Goal: Task Accomplishment & Management: Complete application form

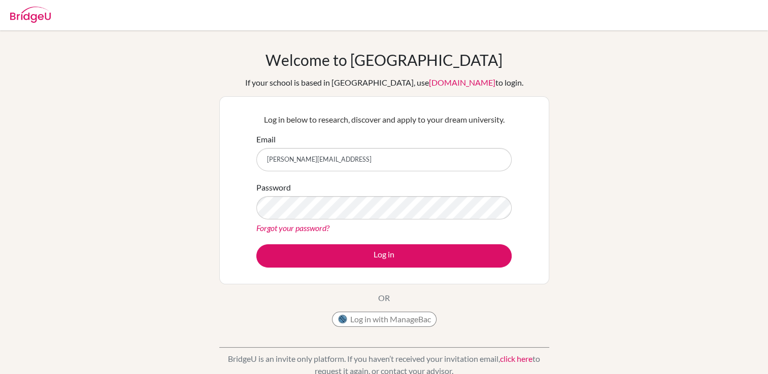
type input "[PERSON_NAME][EMAIL_ADDRESS][DOMAIN_NAME]"
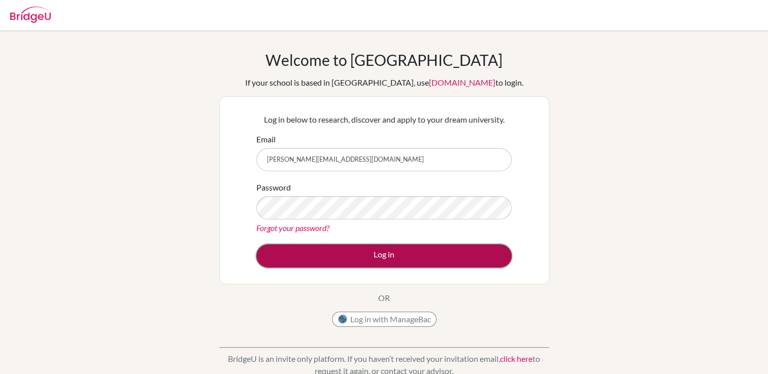
click at [357, 253] on button "Log in" at bounding box center [383, 256] width 255 height 23
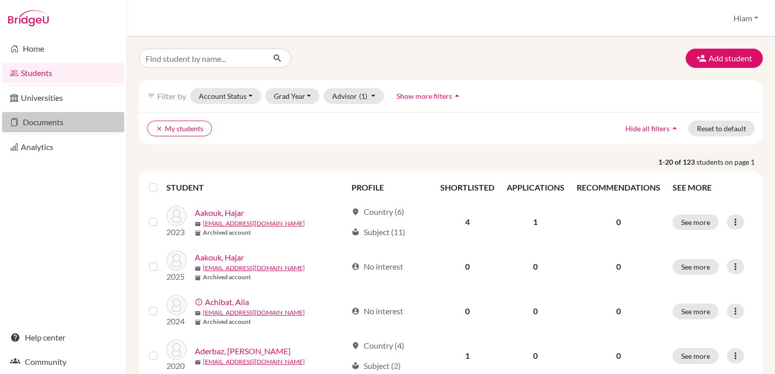
click at [47, 123] on link "Documents" at bounding box center [63, 122] width 122 height 20
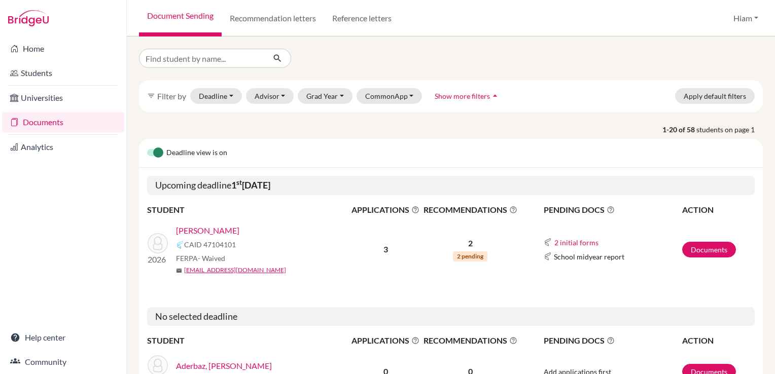
click at [219, 228] on link "[PERSON_NAME]" at bounding box center [207, 231] width 63 height 12
click at [698, 254] on link "Documents" at bounding box center [709, 250] width 54 height 16
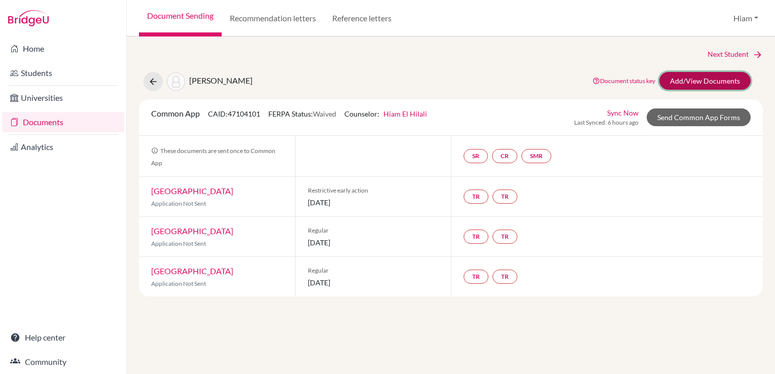
click at [732, 83] on link "Add/View Documents" at bounding box center [704, 81] width 91 height 18
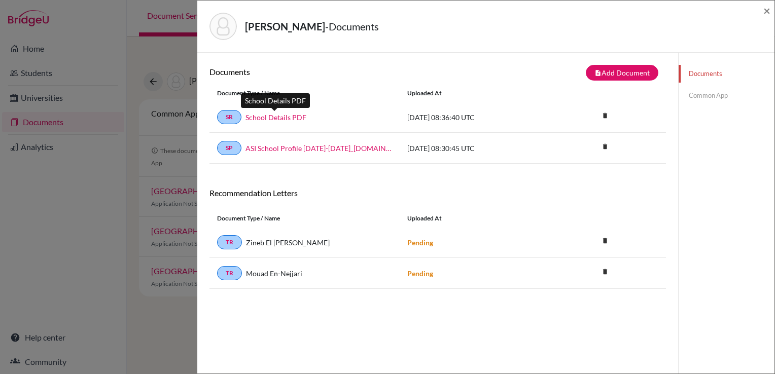
click at [284, 116] on link "School Details PDF" at bounding box center [276, 117] width 61 height 11
click at [602, 145] on icon "delete" at bounding box center [605, 146] width 15 height 15
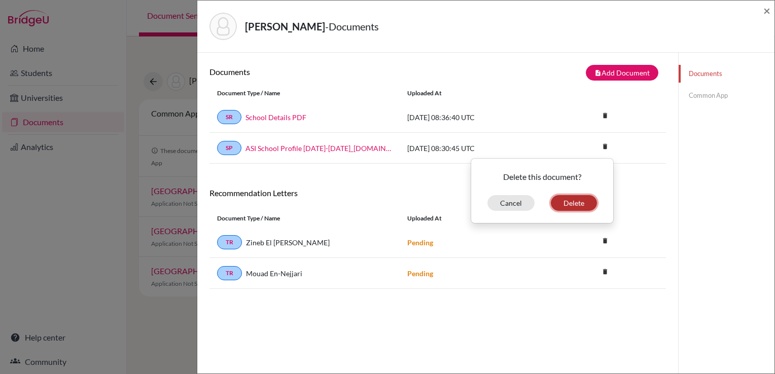
click at [576, 201] on button "Delete" at bounding box center [574, 203] width 46 height 16
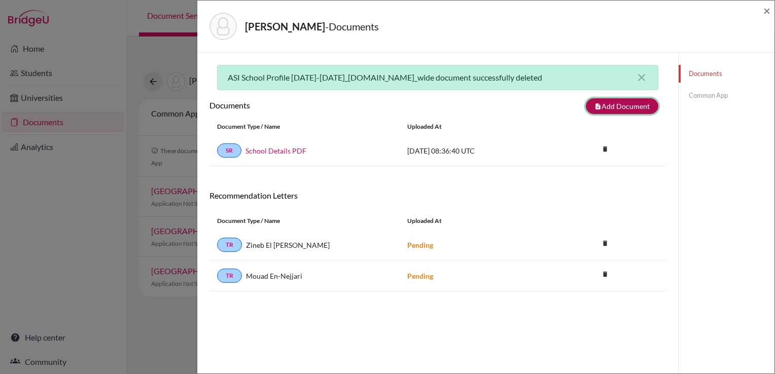
click at [618, 107] on button "note_add Add Document" at bounding box center [622, 106] width 73 height 16
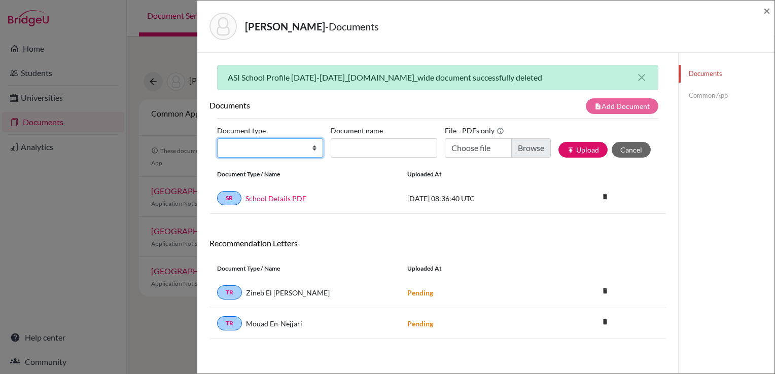
click at [315, 148] on select "Change explanation for Common App reports Counselor recommendation Internationa…" at bounding box center [270, 147] width 106 height 19
select select "1"
click at [217, 138] on select "Change explanation for Common App reports Counselor recommendation Internationa…" at bounding box center [270, 147] width 106 height 19
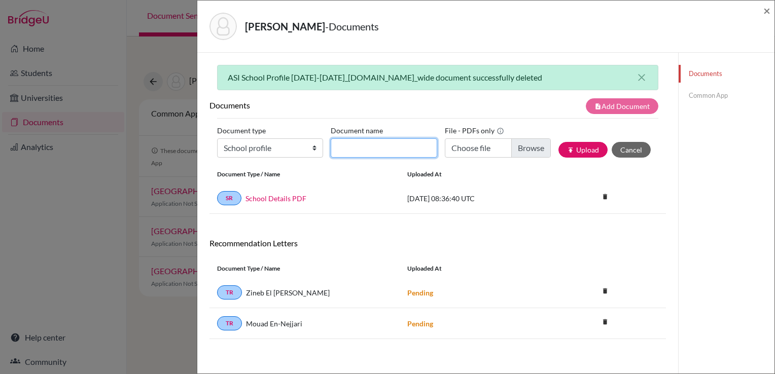
click at [387, 148] on input "Document name" at bounding box center [384, 147] width 106 height 19
click at [402, 153] on input "Schoo" at bounding box center [384, 147] width 106 height 19
click at [400, 149] on input "Schoo" at bounding box center [384, 147] width 106 height 19
type input "School Profile 2025 2026"
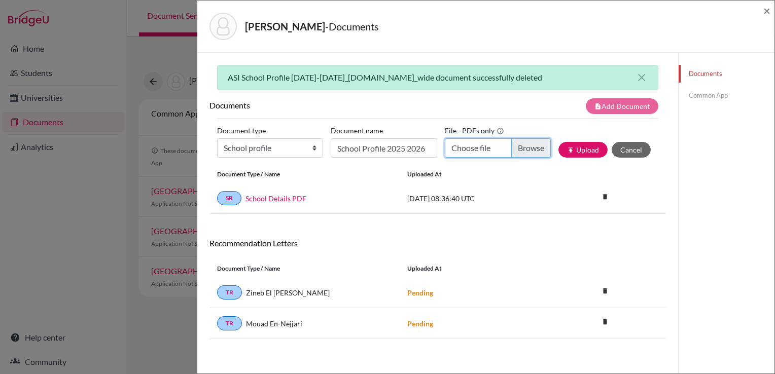
click at [518, 149] on input "Choose file" at bounding box center [498, 147] width 106 height 19
click at [586, 146] on button "publish Upload" at bounding box center [583, 150] width 49 height 16
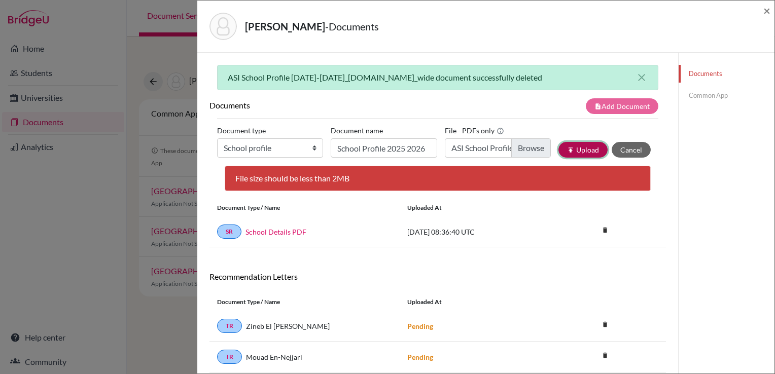
click at [576, 147] on button "publish Upload" at bounding box center [583, 150] width 49 height 16
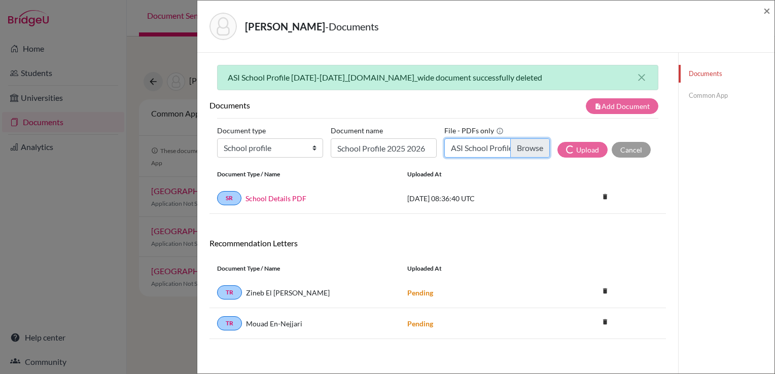
click at [533, 147] on input "ASI School Profile 2025-2026.pdf" at bounding box center [497, 147] width 106 height 19
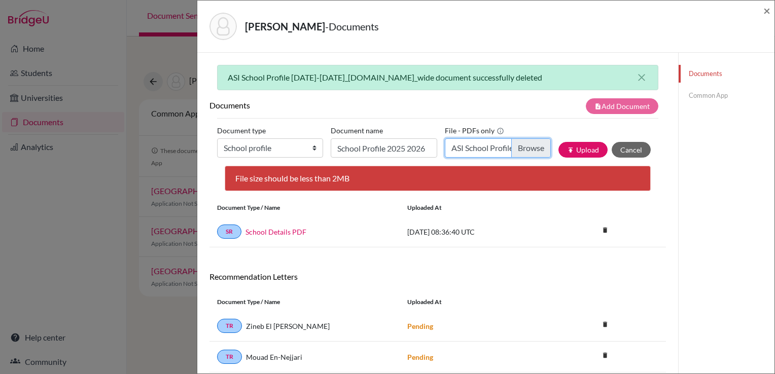
type input "C:\fakepath\ASI School Profile 2025-2026_compressed.pdf"
click at [575, 151] on button "publish Upload" at bounding box center [583, 150] width 49 height 16
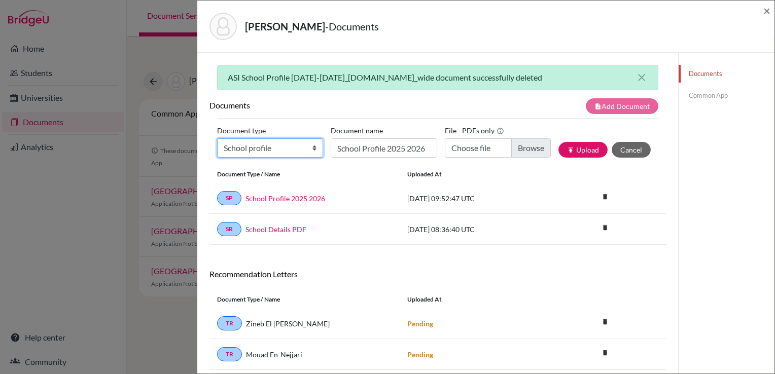
click at [311, 150] on select "Change explanation for Common App reports Counselor recommendation Internationa…" at bounding box center [270, 147] width 106 height 19
select select "2"
click at [217, 138] on select "Change explanation for Common App reports Counselor recommendation Internationa…" at bounding box center [270, 147] width 106 height 19
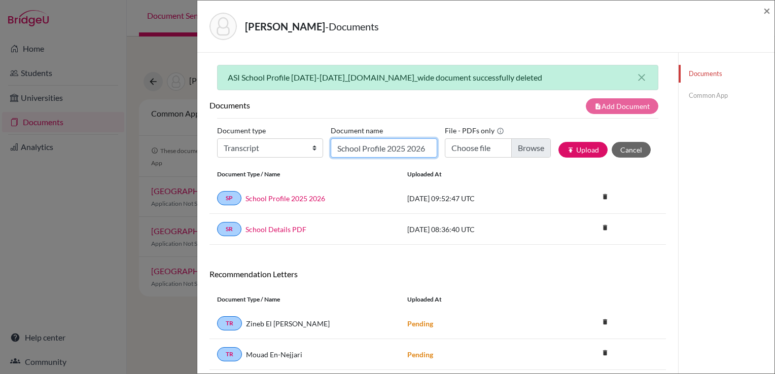
click at [399, 151] on input "School Profile 2025 2026" at bounding box center [384, 147] width 106 height 19
type input "Transcript_Sami Laayouni"
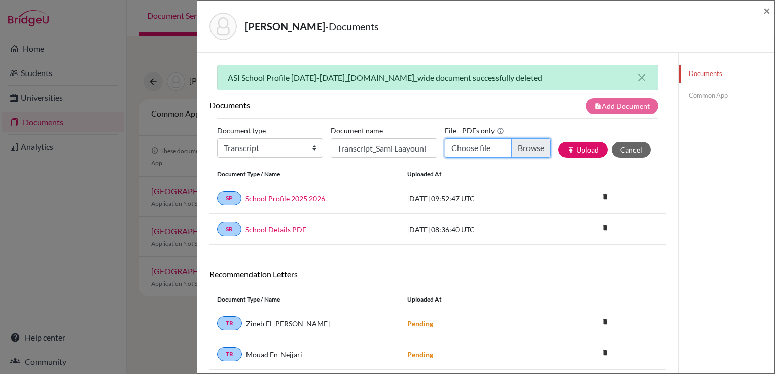
click at [531, 147] on input "Choose file" at bounding box center [498, 147] width 106 height 19
type input "C:\fakepath\Transcript_Sami Laayouni.pdf"
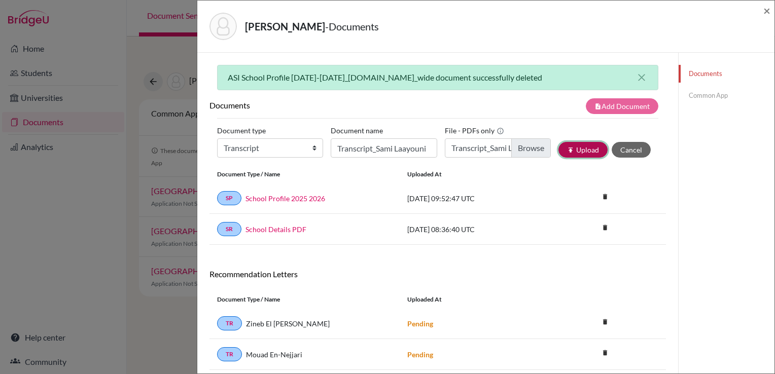
click at [584, 148] on button "publish Upload" at bounding box center [583, 150] width 49 height 16
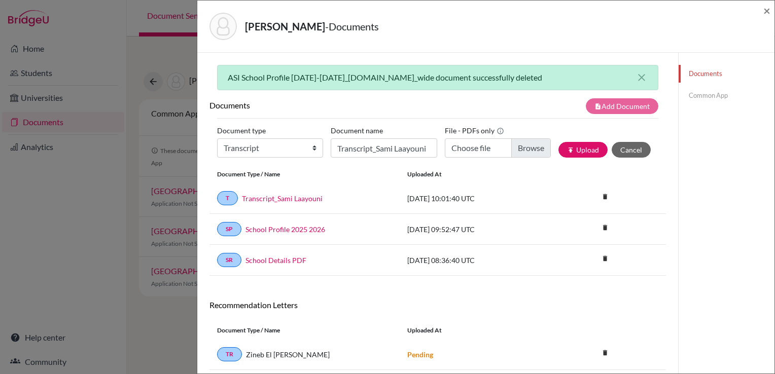
click at [710, 96] on link "Common App" at bounding box center [727, 96] width 96 height 18
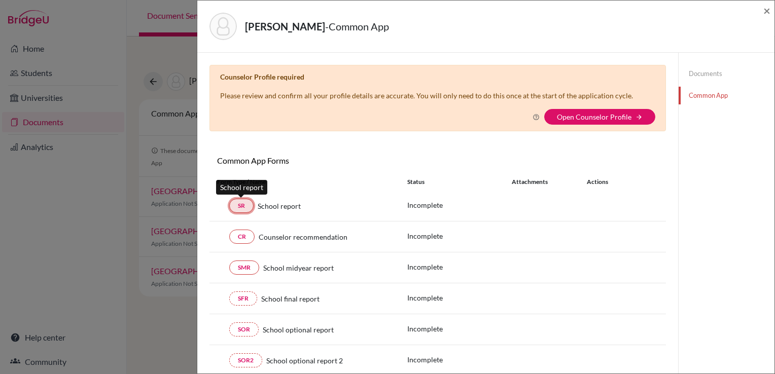
click at [245, 209] on link "SR" at bounding box center [241, 206] width 24 height 14
click at [239, 204] on link "SR" at bounding box center [241, 206] width 24 height 14
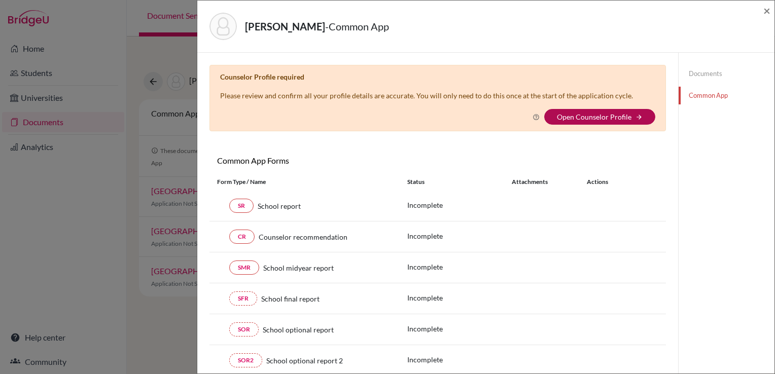
click at [599, 118] on link "Open Counselor Profile" at bounding box center [594, 117] width 75 height 9
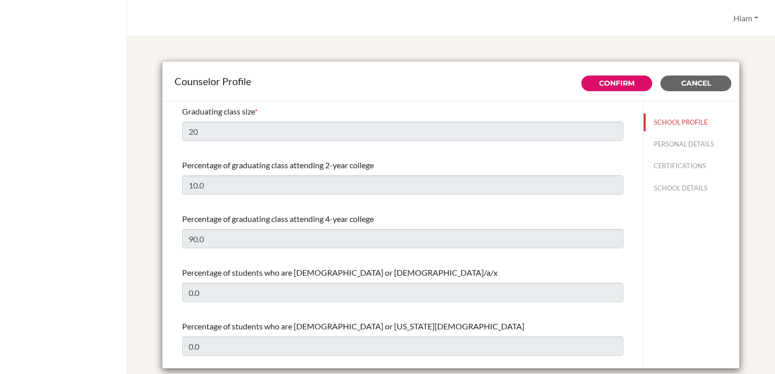
select select "0"
select select "313407"
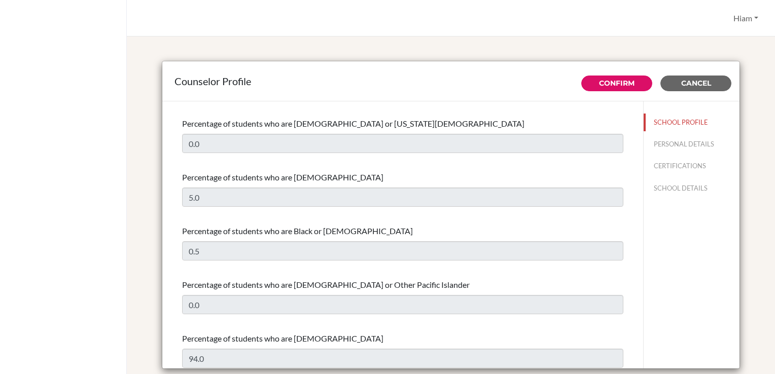
scroll to position [254, 0]
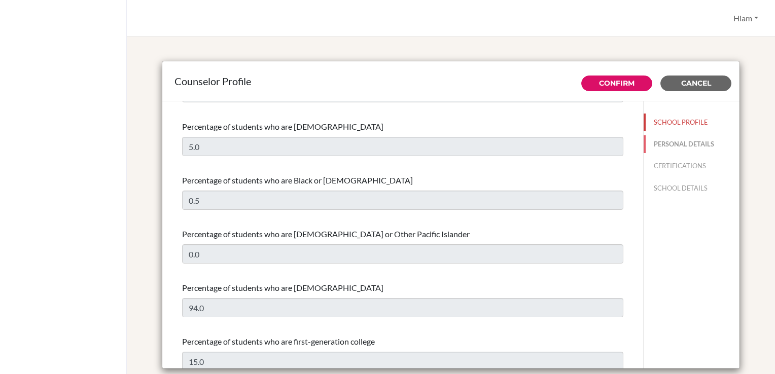
click at [655, 145] on button "PERSONAL DETAILS" at bounding box center [692, 144] width 96 height 18
type input "Hiam"
type input "El Hilali"
type input "High School Principal"
type input "212.535562198"
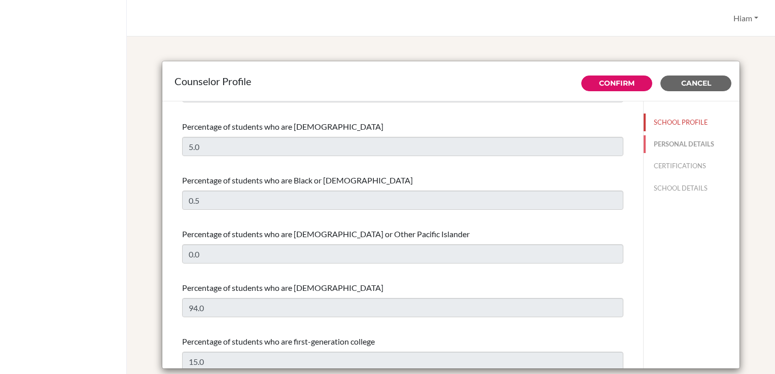
type input "[PERSON_NAME][EMAIL_ADDRESS][DOMAIN_NAME]"
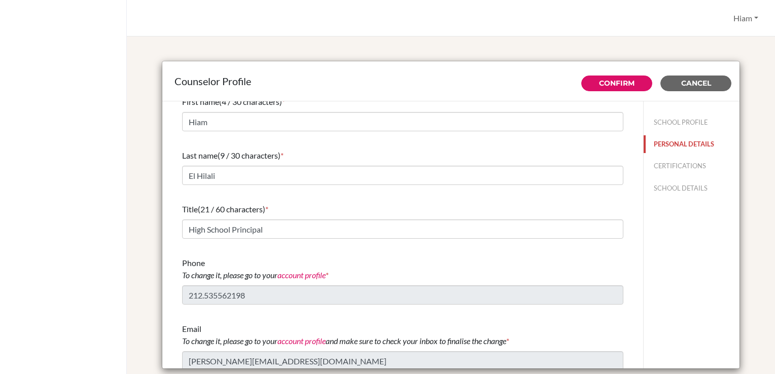
scroll to position [15, 0]
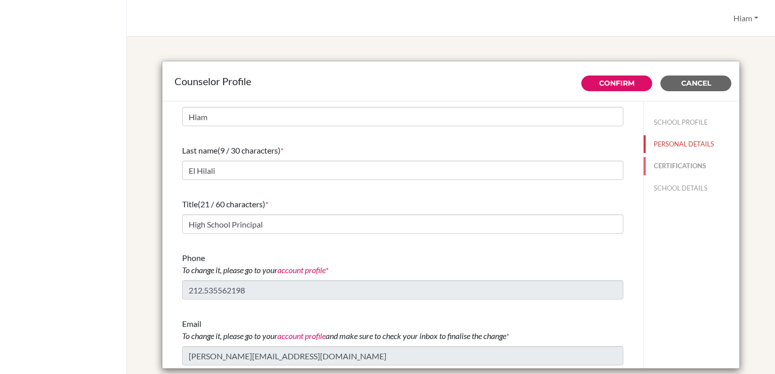
click at [681, 165] on button "CERTIFICATIONS" at bounding box center [692, 166] width 96 height 18
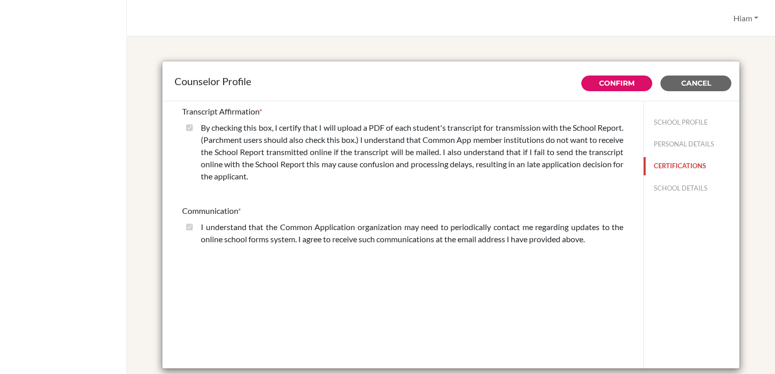
scroll to position [0, 0]
click at [678, 182] on button "SCHOOL DETAILS" at bounding box center [692, 189] width 96 height 18
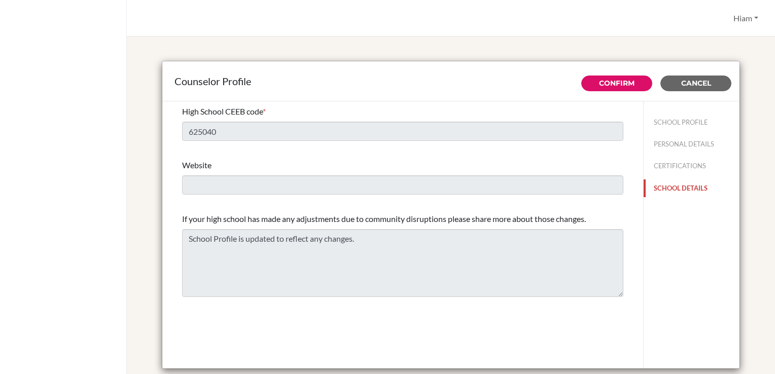
click at [672, 185] on button "SCHOOL DETAILS" at bounding box center [692, 189] width 96 height 18
click at [628, 87] on button "Confirm" at bounding box center [616, 84] width 71 height 16
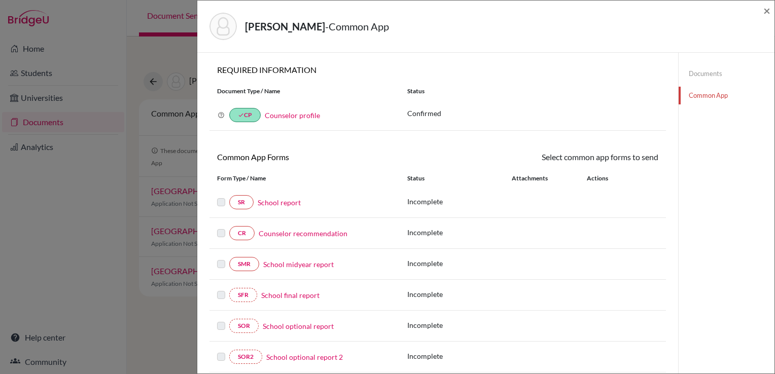
click at [283, 231] on link "Counselor recommendation" at bounding box center [303, 233] width 89 height 11
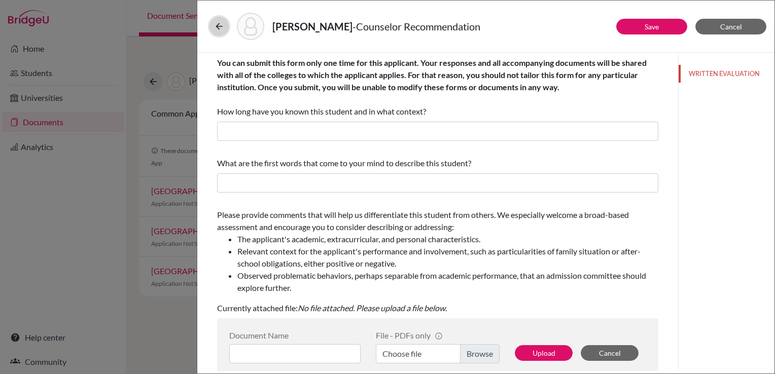
click at [221, 23] on icon at bounding box center [219, 26] width 10 height 10
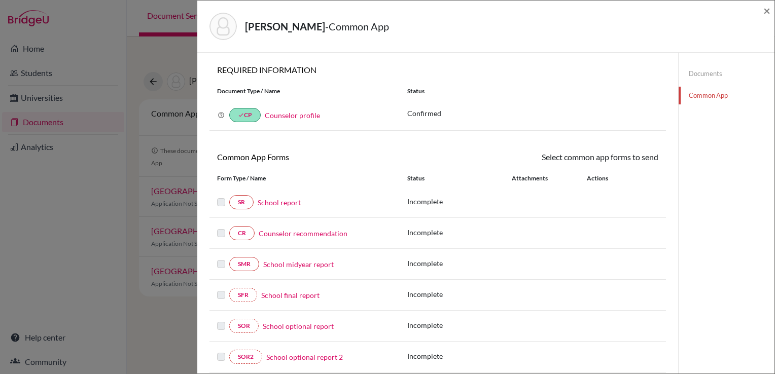
click at [284, 201] on link "School report" at bounding box center [279, 202] width 43 height 11
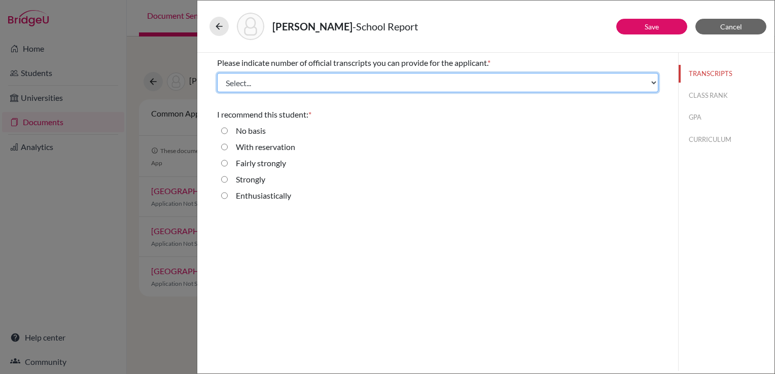
click at [305, 84] on select "Select... 1 2 3 4" at bounding box center [437, 82] width 441 height 19
select select "1"
click at [217, 73] on select "Select... 1 2 3 4" at bounding box center [437, 82] width 441 height 19
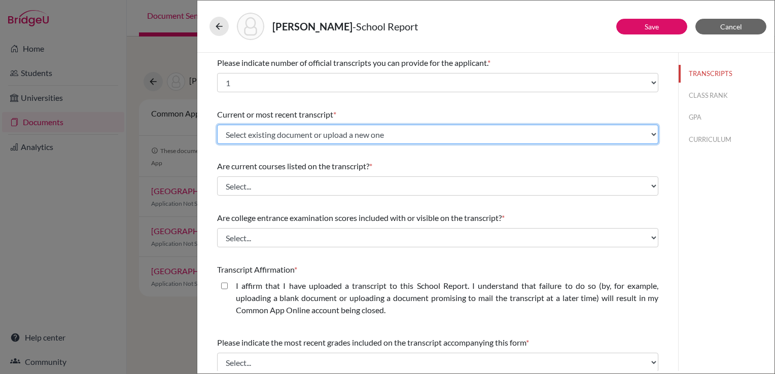
click at [260, 135] on select "Select existing document or upload a new one Transcript_Sami Laayouni Upload Ne…" at bounding box center [437, 134] width 441 height 19
select select "665992"
click at [217, 125] on select "Select existing document or upload a new one Transcript_Sami Laayouni Upload Ne…" at bounding box center [437, 134] width 441 height 19
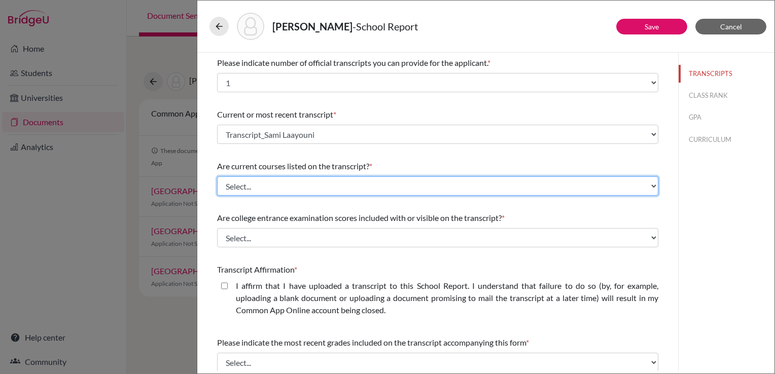
click at [263, 185] on select "Select... Yes No" at bounding box center [437, 186] width 441 height 19
select select "0"
click at [217, 177] on select "Select... Yes No" at bounding box center [437, 186] width 441 height 19
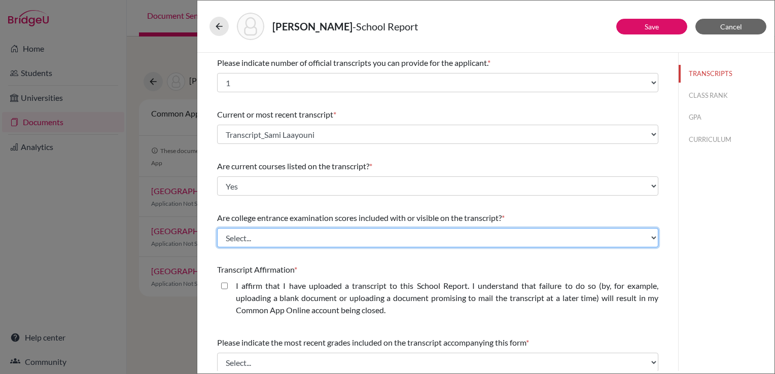
click at [272, 235] on select "Select... Yes No" at bounding box center [437, 237] width 441 height 19
select select "0"
click at [217, 228] on select "Select... Yes No" at bounding box center [437, 237] width 441 height 19
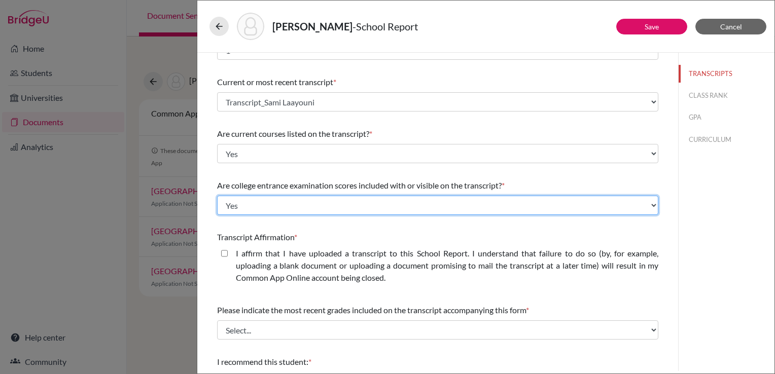
scroll to position [51, 0]
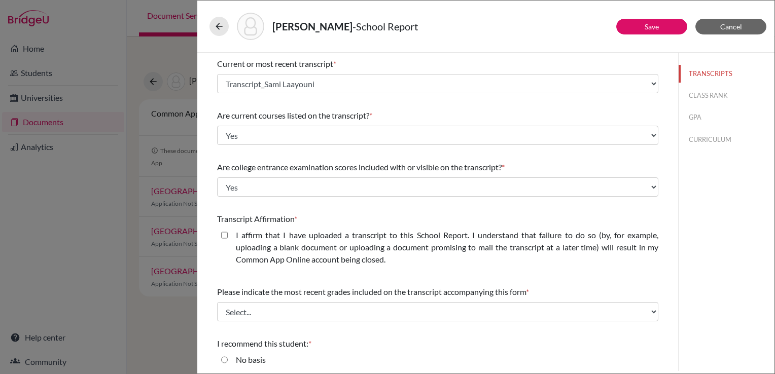
click at [223, 235] on closed\ "I affirm that I have uploaded a transcript to this School Report. I understand …" at bounding box center [224, 235] width 7 height 12
checkbox closed\ "true"
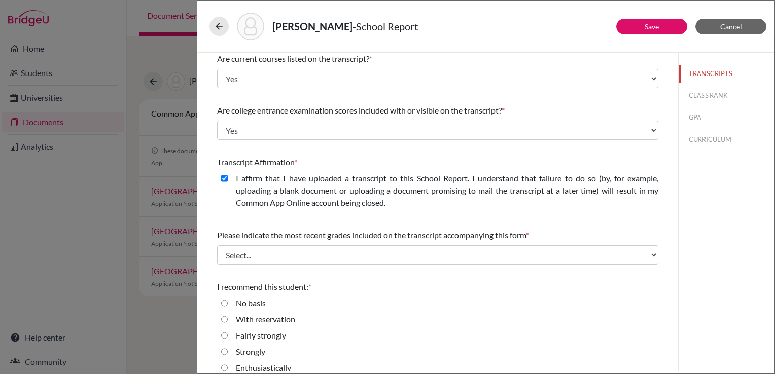
scroll to position [118, 0]
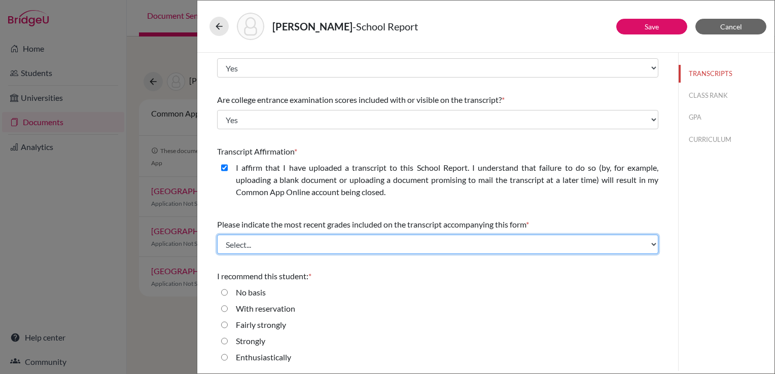
click at [233, 251] on select "Select... Final junior year grades 1st Quarter senior year grades 2nd Quarter/1…" at bounding box center [437, 244] width 441 height 19
click at [217, 235] on select "Select... Final junior year grades 1st Quarter senior year grades 2nd Quarter/1…" at bounding box center [437, 244] width 441 height 19
click at [259, 240] on select "Select... Final junior year grades 1st Quarter senior year grades 2nd Quarter/1…" at bounding box center [437, 244] width 441 height 19
select select "0"
click at [217, 235] on select "Select... Final junior year grades 1st Quarter senior year grades 2nd Quarter/1…" at bounding box center [437, 244] width 441 height 19
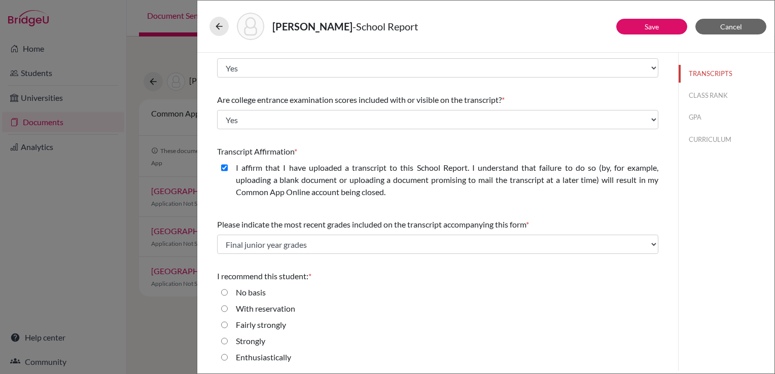
click at [254, 358] on label "Enthusiastically" at bounding box center [263, 358] width 55 height 12
click at [228, 358] on input "Enthusiastically" at bounding box center [224, 358] width 7 height 12
radio input "true"
click at [699, 92] on button "CLASS RANK" at bounding box center [727, 96] width 96 height 18
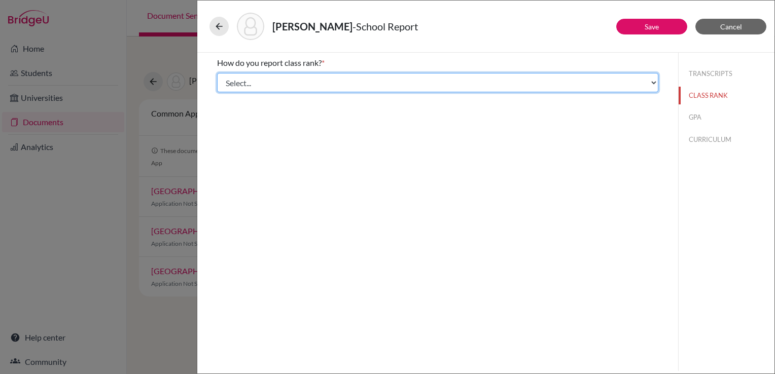
click at [611, 84] on select "Select... Exact Decile Quintile Quartile None" at bounding box center [437, 82] width 441 height 19
select select "5"
click at [217, 73] on select "Select... Exact Decile Quintile Quartile None" at bounding box center [437, 82] width 441 height 19
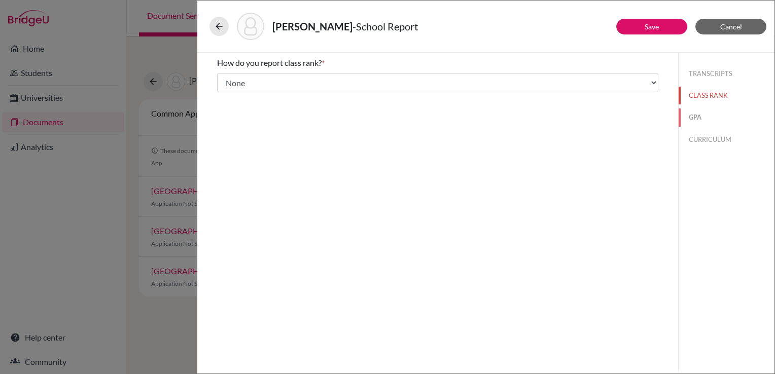
click at [700, 117] on button "GPA" at bounding box center [727, 118] width 96 height 18
click at [227, 79] on input "Yes" at bounding box center [224, 79] width 7 height 12
radio input "true"
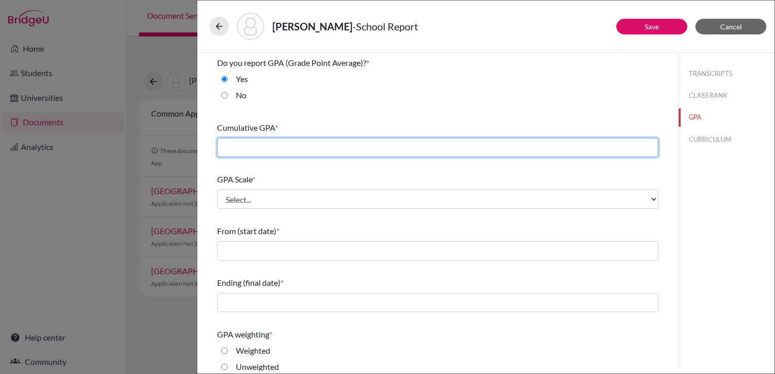
click at [266, 145] on input "text" at bounding box center [437, 147] width 441 height 19
type input "4.36"
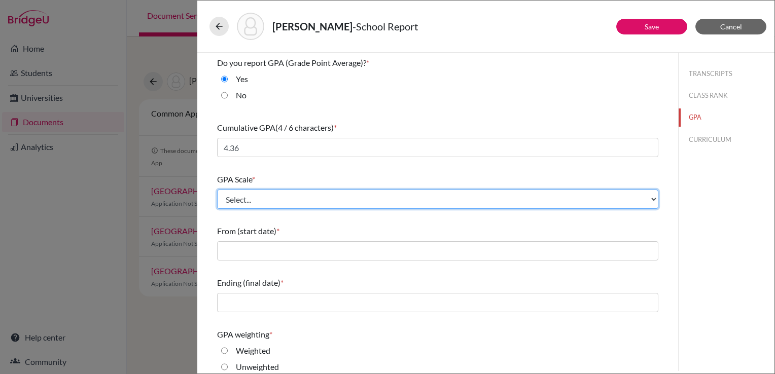
click at [248, 202] on select "Select... 4 5 6 7 8 9 10 11 12 13 14 15 16 17 18 19 20 100" at bounding box center [437, 199] width 441 height 19
select select "4"
click at [217, 190] on select "Select... 4 5 6 7 8 9 10 11 12 13 14 15 16 17 18 19 20 100" at bounding box center [437, 199] width 441 height 19
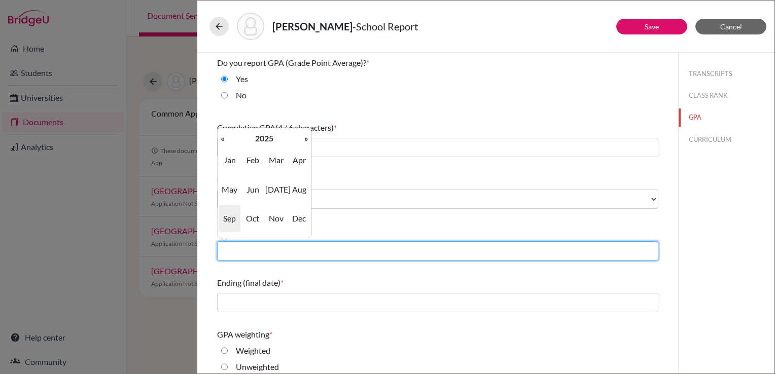
click at [266, 257] on input "text" at bounding box center [437, 250] width 441 height 19
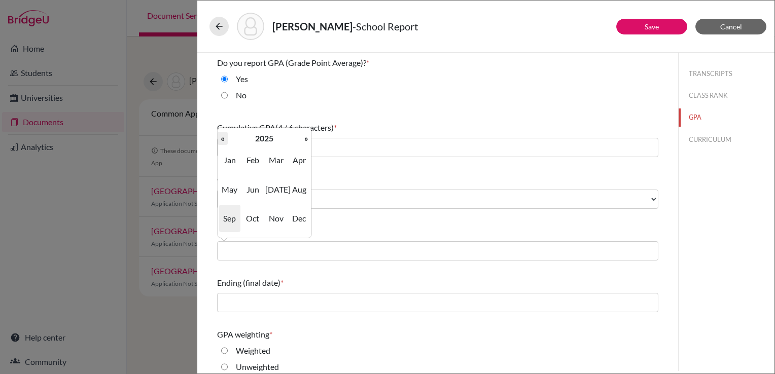
click at [220, 139] on th "«" at bounding box center [223, 138] width 10 height 13
click at [230, 215] on span "Sep" at bounding box center [229, 218] width 21 height 27
type input "09/2023"
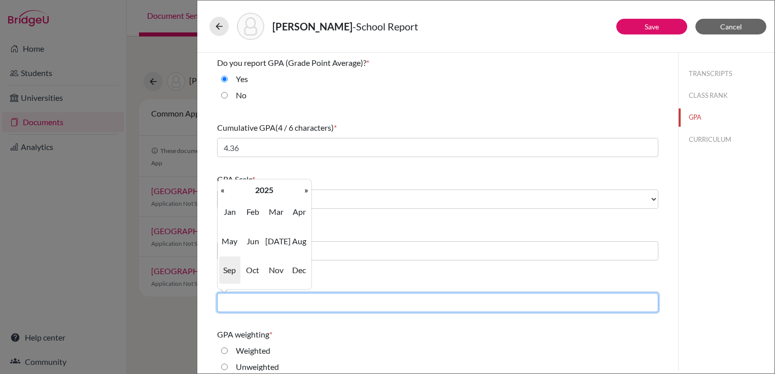
click at [251, 307] on input "text" at bounding box center [437, 302] width 441 height 19
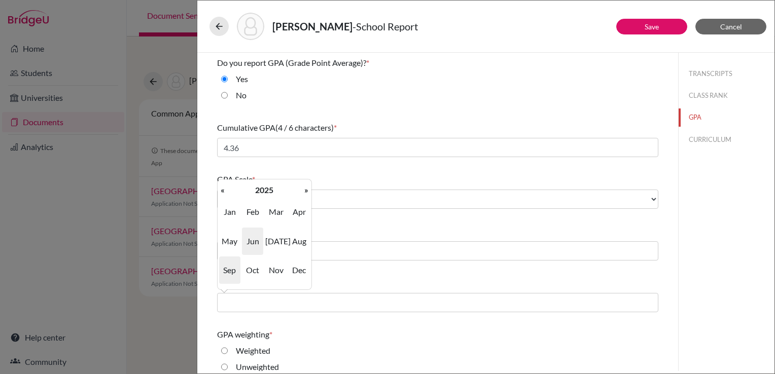
click at [253, 240] on span "Jun" at bounding box center [252, 241] width 21 height 27
type input "06/2025"
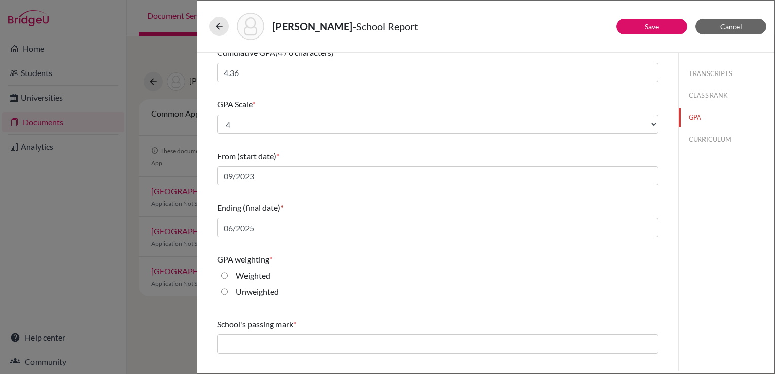
scroll to position [101, 0]
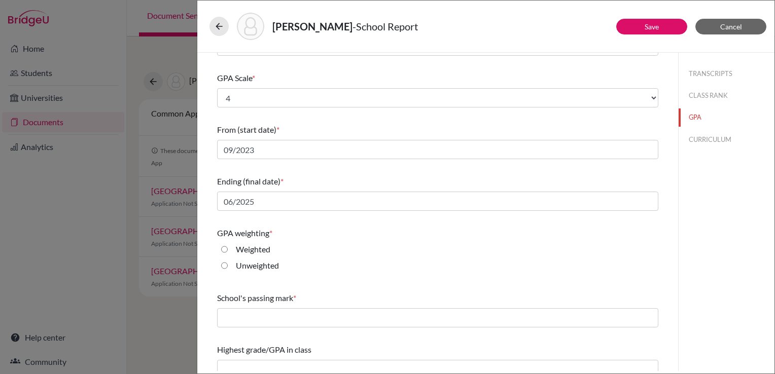
click at [227, 249] on input "Weighted" at bounding box center [224, 250] width 7 height 12
radio input "true"
click at [223, 266] on input "Unweighted" at bounding box center [224, 266] width 7 height 12
radio input "true"
click at [223, 252] on input "Weighted" at bounding box center [224, 250] width 7 height 12
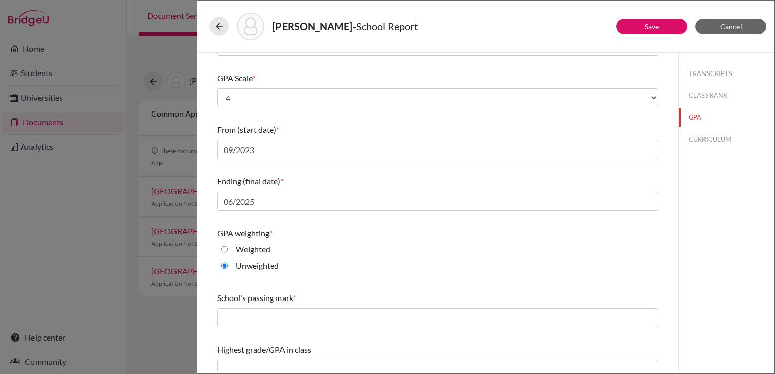
radio input "true"
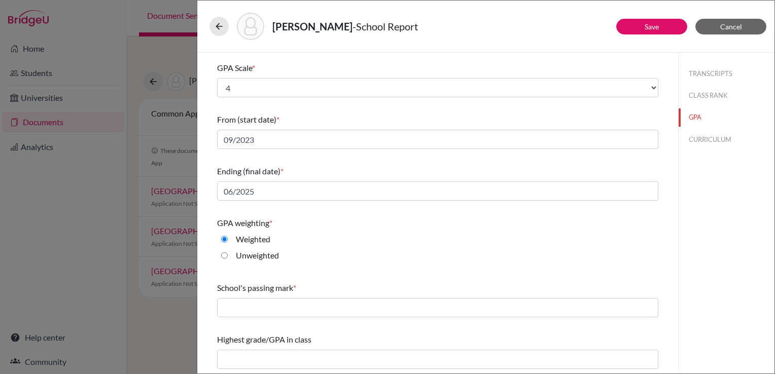
scroll to position [113, 0]
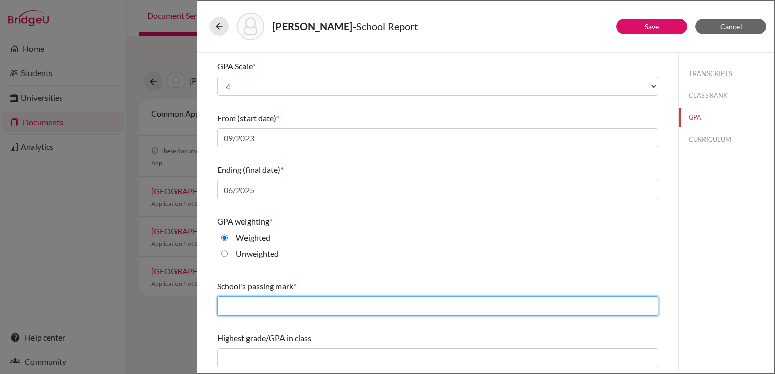
click at [262, 306] on input "text" at bounding box center [437, 306] width 441 height 19
type input "2.3"
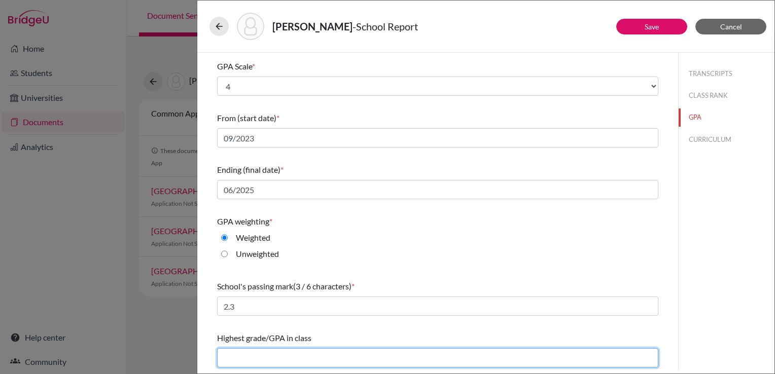
click at [264, 356] on input "text" at bounding box center [437, 358] width 441 height 19
type input "4.36"
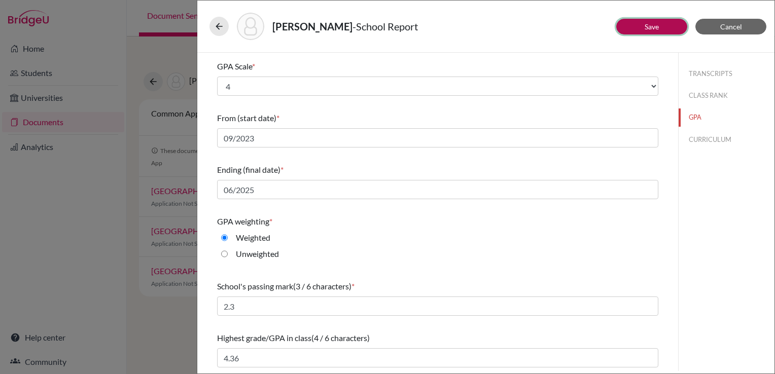
click at [661, 29] on button "Save" at bounding box center [651, 27] width 71 height 16
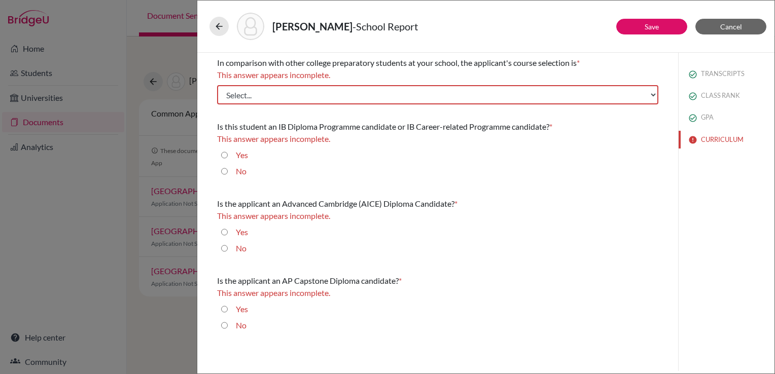
scroll to position [0, 0]
click at [711, 136] on button "CURRICULUM" at bounding box center [727, 140] width 96 height 18
click at [337, 100] on select "Select... Less than demanding Average Demanding Very demanding Most demanding P…" at bounding box center [437, 94] width 441 height 19
select select "4"
click at [217, 85] on select "Select... Less than demanding Average Demanding Very demanding Most demanding P…" at bounding box center [437, 94] width 441 height 19
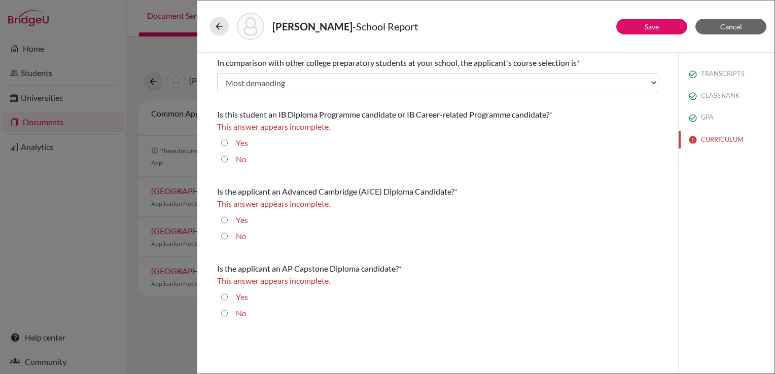
click at [223, 145] on input "Yes" at bounding box center [224, 143] width 7 height 12
radio input "true"
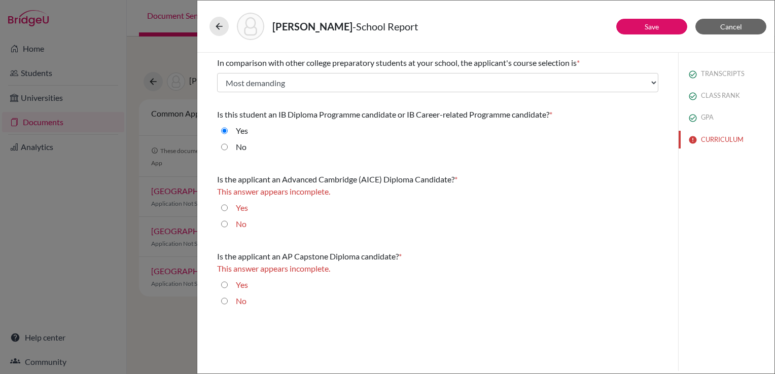
click at [223, 226] on input "No" at bounding box center [224, 224] width 7 height 12
radio input "true"
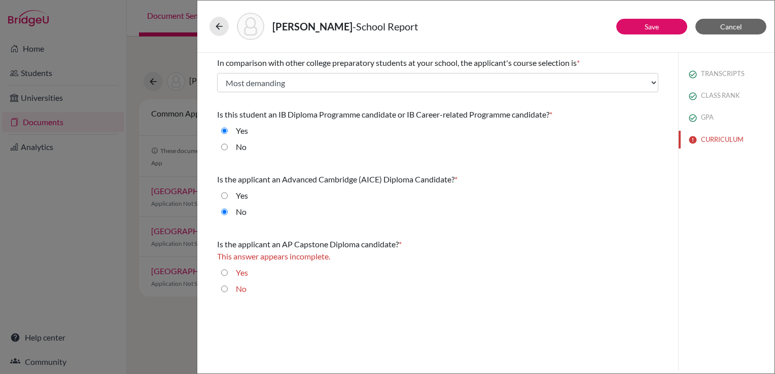
click at [224, 150] on input "No" at bounding box center [224, 147] width 7 height 12
radio input "true"
click at [225, 275] on input "Yes" at bounding box center [224, 273] width 7 height 12
radio input "true"
click at [655, 25] on link "Save" at bounding box center [652, 26] width 14 height 9
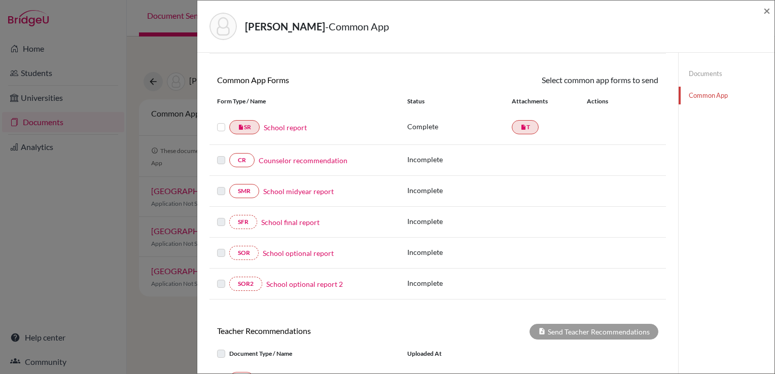
scroll to position [101, 0]
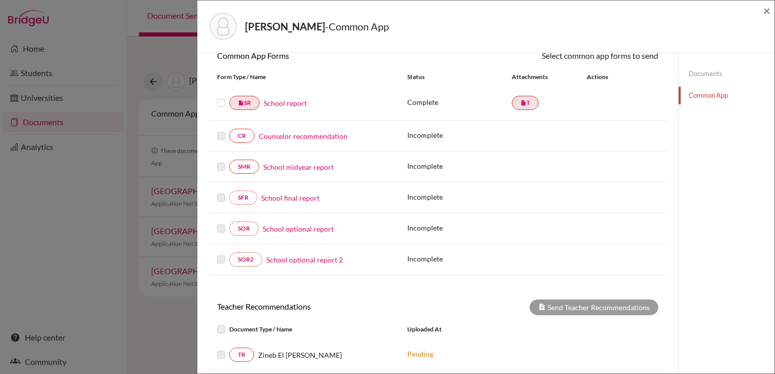
click at [285, 137] on link "Counselor recommendation" at bounding box center [303, 136] width 89 height 11
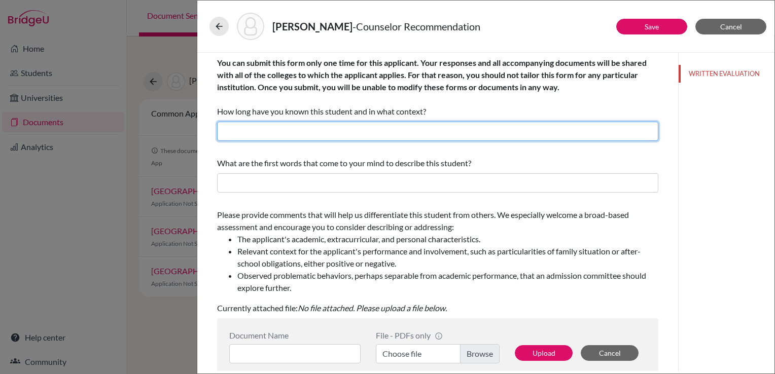
click at [285, 137] on input "text" at bounding box center [437, 131] width 441 height 19
type input "I have known Sami for almost 4 years as his principal and club supervisor"
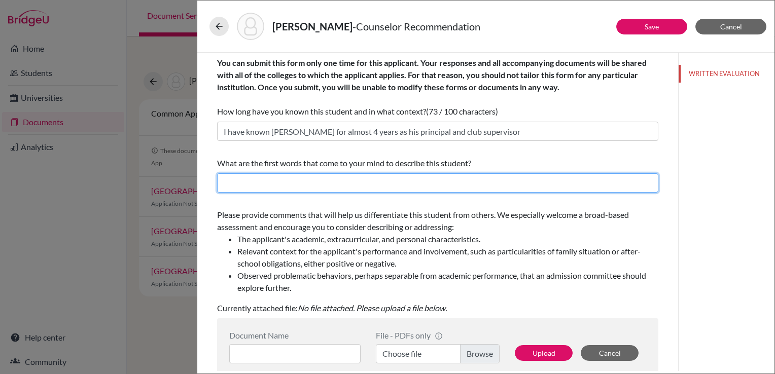
click at [297, 182] on input "text" at bounding box center [437, 182] width 441 height 19
type input "R"
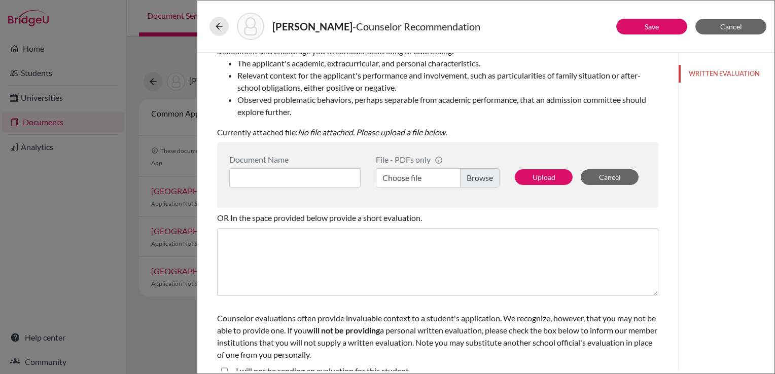
scroll to position [190, 0]
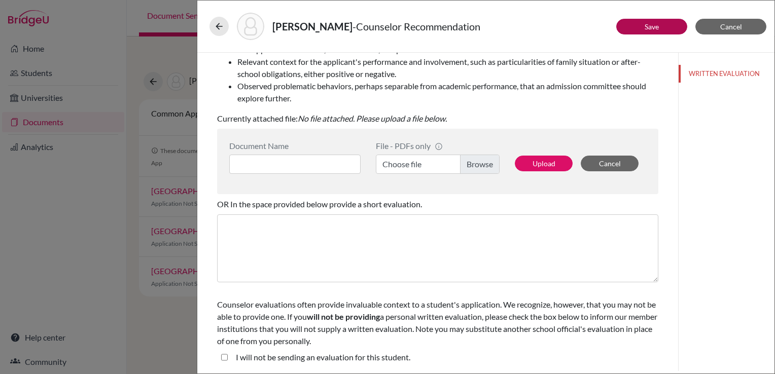
type input "Self-motivated, trailblaizer, remarkable achiever, exceptional leader"
click at [639, 31] on button "Save" at bounding box center [651, 27] width 71 height 16
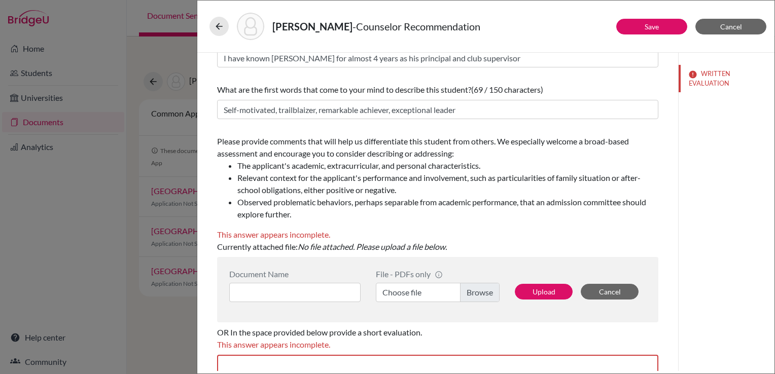
scroll to position [0, 0]
